Goal: Task Accomplishment & Management: Manage account settings

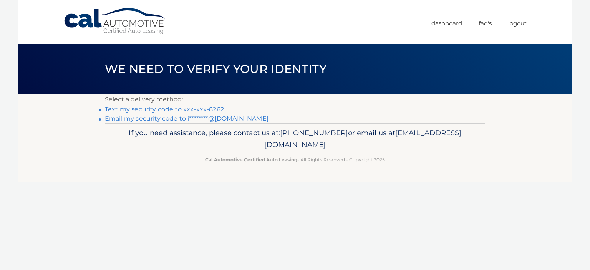
click at [185, 107] on link "Text my security code to xxx-xxx-8262" at bounding box center [164, 109] width 119 height 7
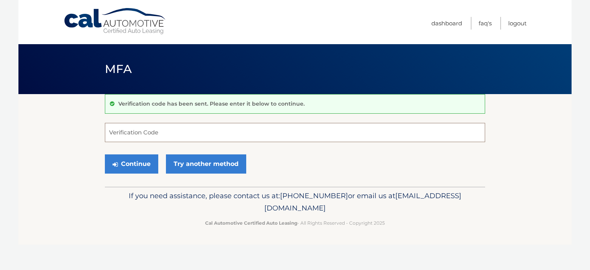
click at [147, 136] on input "Verification Code" at bounding box center [295, 132] width 380 height 19
type input "024029"
click at [139, 163] on button "Continue" at bounding box center [131, 163] width 53 height 19
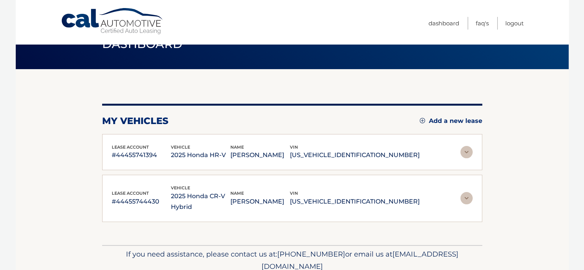
scroll to position [38, 0]
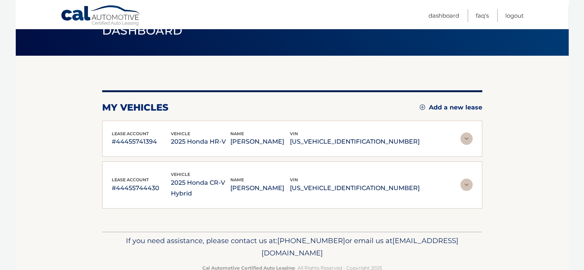
click at [466, 135] on img at bounding box center [466, 138] width 12 height 12
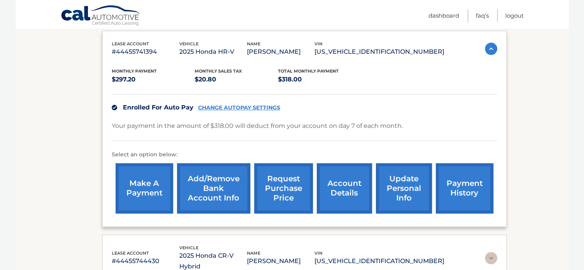
scroll to position [115, 0]
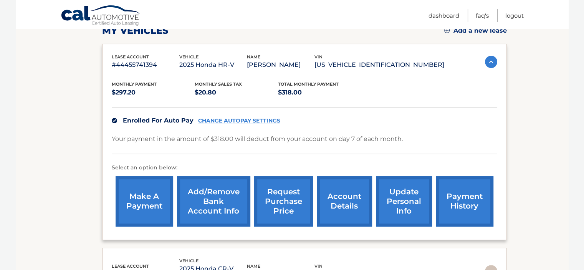
click at [240, 121] on link "CHANGE AUTOPAY SETTINGS" at bounding box center [239, 120] width 82 height 7
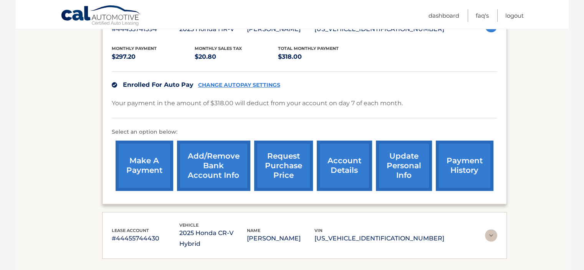
scroll to position [192, 0]
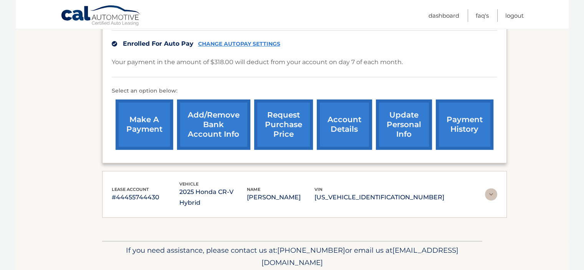
click at [493, 188] on img at bounding box center [491, 194] width 12 height 12
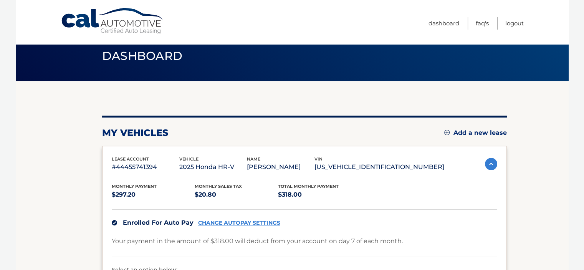
scroll to position [0, 0]
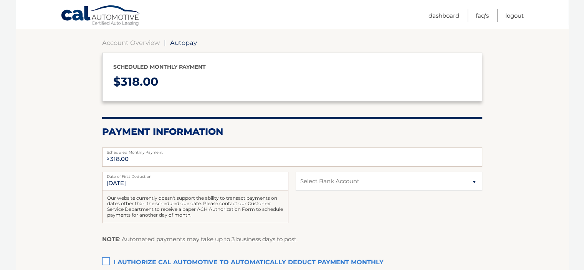
scroll to position [21, 0]
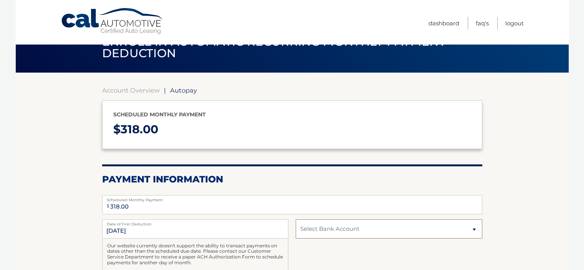
click at [474, 228] on select "Select Bank Account Savings DISCOVER (CONA) *****4037 Checking JPMORGAN CHASE B…" at bounding box center [389, 228] width 186 height 19
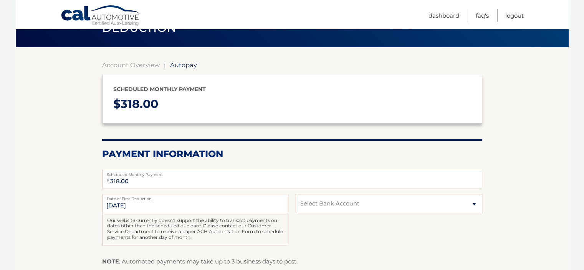
scroll to position [60, 0]
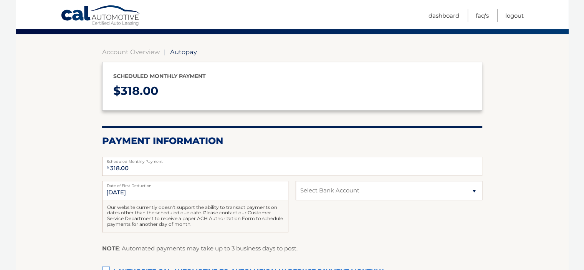
click at [471, 190] on select "Select Bank Account Savings DISCOVER (CONA) *****4037 Checking JPMORGAN CHASE B…" at bounding box center [389, 190] width 186 height 19
